Goal: Information Seeking & Learning: Learn about a topic

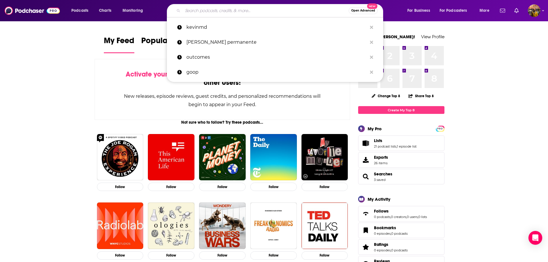
click at [221, 12] on input "Search podcasts, credits, & more..." at bounding box center [266, 10] width 166 height 9
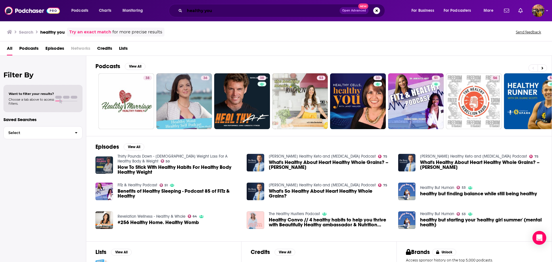
click at [221, 11] on input "healthy you" at bounding box center [262, 10] width 155 height 9
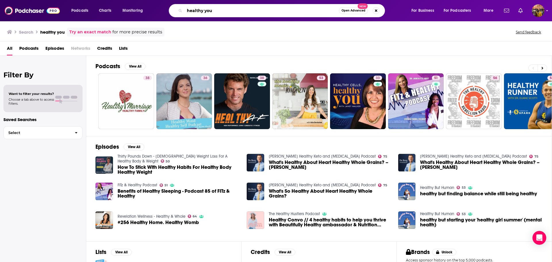
click at [221, 10] on input "healthy you" at bounding box center [262, 10] width 154 height 9
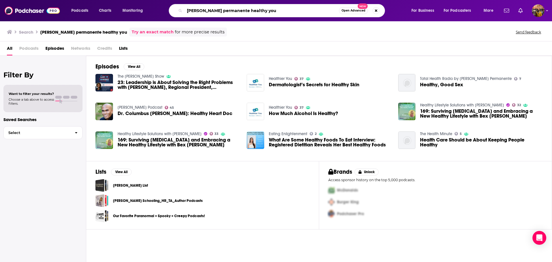
drag, startPoint x: 261, startPoint y: 12, endPoint x: 154, endPoint y: 10, distance: 106.4
click at [154, 10] on div "Podcasts Charts Monitoring [PERSON_NAME] permanente healthy you Open Advanced N…" at bounding box center [283, 10] width 432 height 13
click at [247, 10] on input "[PERSON_NAME] permanente healthy you" at bounding box center [262, 10] width 154 height 9
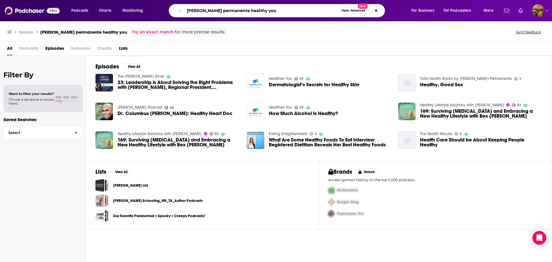
click at [263, 12] on input "[PERSON_NAME] permanente healthy you" at bounding box center [262, 10] width 154 height 9
drag, startPoint x: 263, startPoint y: 12, endPoint x: 181, endPoint y: 11, distance: 82.2
click at [181, 11] on div "[PERSON_NAME] permanente healthy you Open Advanced New" at bounding box center [277, 10] width 216 height 13
type input "healthier you"
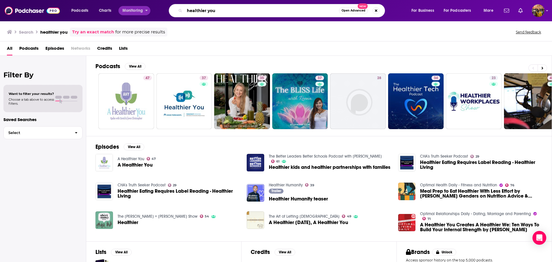
drag, startPoint x: 217, startPoint y: 14, endPoint x: 123, endPoint y: 15, distance: 94.6
click at [123, 15] on div "Podcasts Charts Monitoring healthier you Open Advanced New For Business For Pod…" at bounding box center [283, 10] width 432 height 13
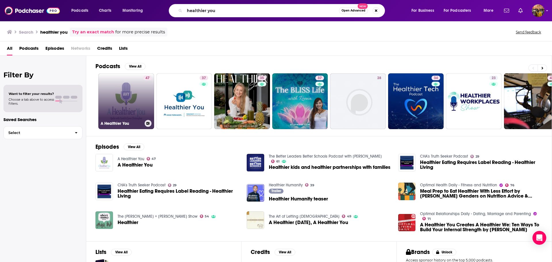
click at [133, 106] on link "47 A Healthier You" at bounding box center [126, 101] width 56 height 56
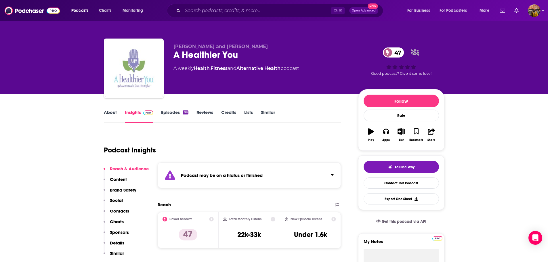
click at [114, 116] on link "About" at bounding box center [110, 116] width 13 height 13
click at [187, 11] on input "Search podcasts, credits, & more..." at bounding box center [257, 10] width 148 height 9
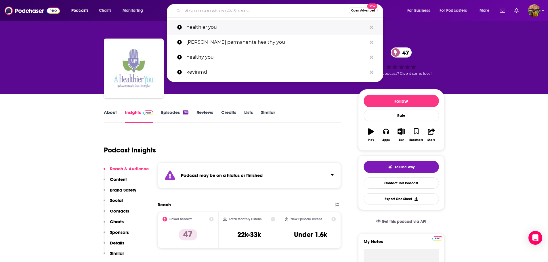
click at [197, 22] on p "healthier you" at bounding box center [276, 27] width 181 height 15
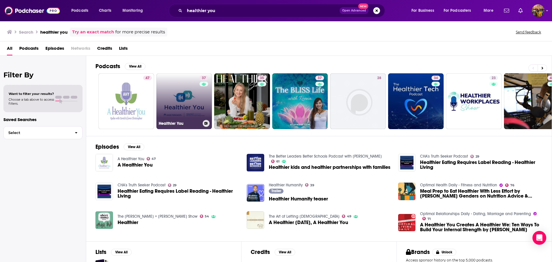
click at [175, 89] on link "37 Healthier You" at bounding box center [184, 101] width 56 height 56
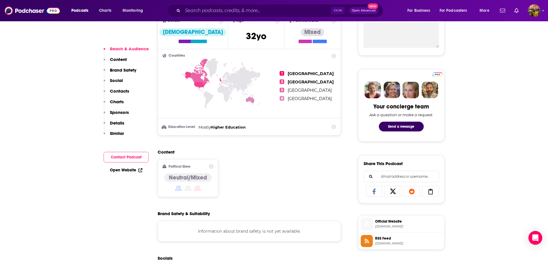
scroll to position [230, 0]
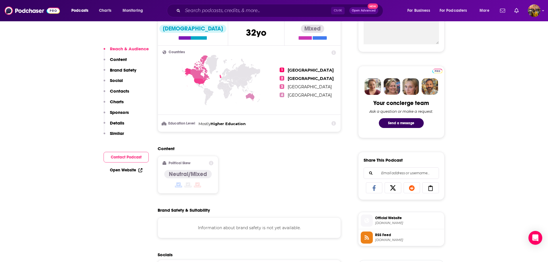
click at [183, 176] on h4 "Neutral/Mixed" at bounding box center [188, 174] width 38 height 7
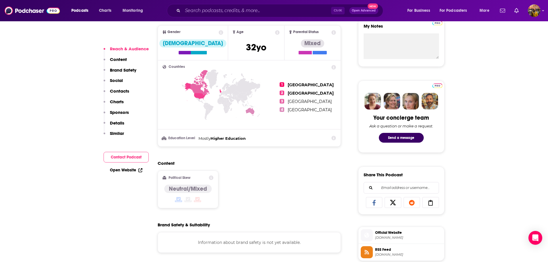
scroll to position [201, 0]
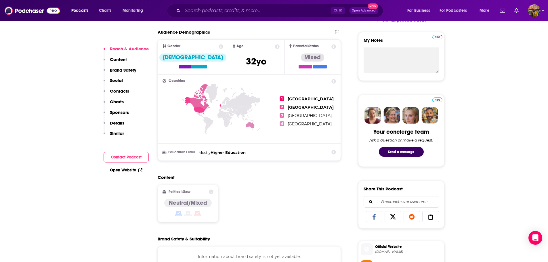
click at [122, 70] on p "Brand Safety" at bounding box center [123, 69] width 26 height 5
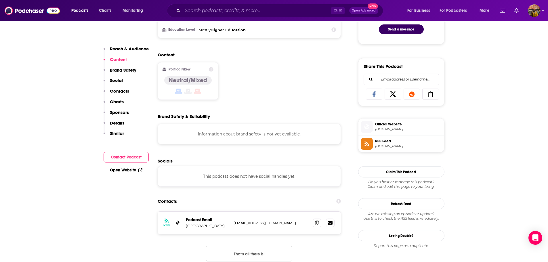
scroll to position [374, 0]
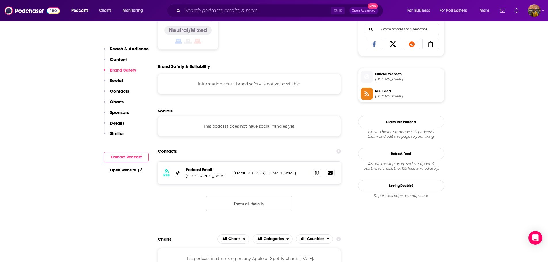
click at [225, 176] on p "[GEOGRAPHIC_DATA]" at bounding box center [207, 175] width 43 height 5
click at [215, 174] on p "[GEOGRAPHIC_DATA]" at bounding box center [207, 175] width 43 height 5
drag, startPoint x: 231, startPoint y: 177, endPoint x: 183, endPoint y: 175, distance: 47.8
click at [183, 175] on div "RSS Podcast Email [GEOGRAPHIC_DATA] [EMAIL_ADDRESS][DOMAIN_NAME] [EMAIL_ADDRESS…" at bounding box center [249, 173] width 183 height 22
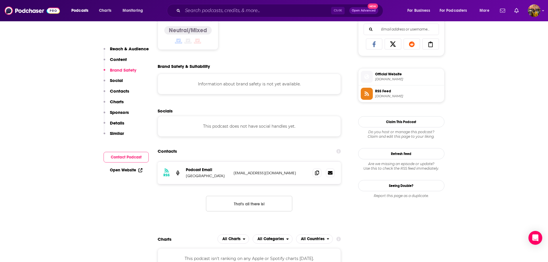
copy p "[GEOGRAPHIC_DATA]"
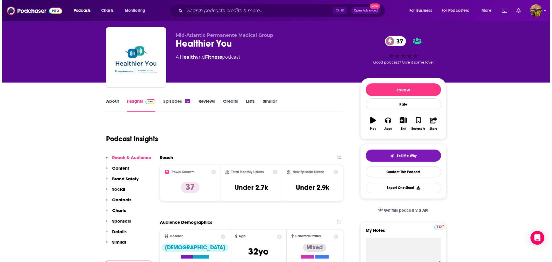
scroll to position [0, 0]
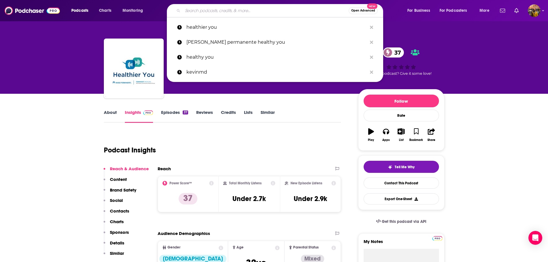
click at [207, 13] on input "Search podcasts, credits, & more..." at bounding box center [266, 10] width 166 height 9
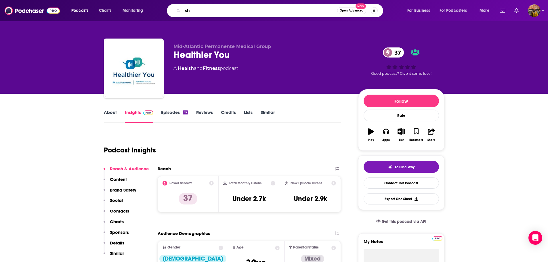
type input "s"
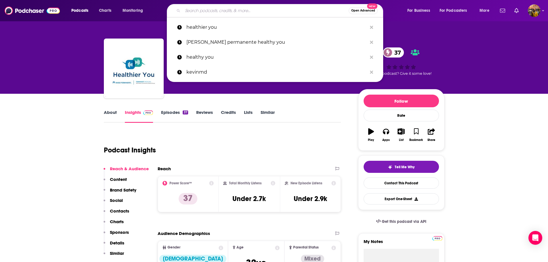
paste input "The ACO Show"
type input "The ACO Show"
